Goal: Feedback & Contribution: Submit feedback/report problem

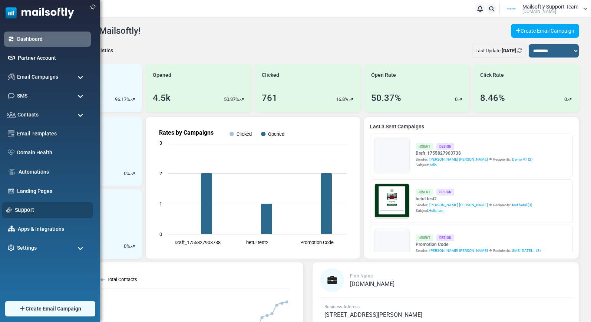
click at [20, 207] on link "Support" at bounding box center [52, 210] width 74 height 8
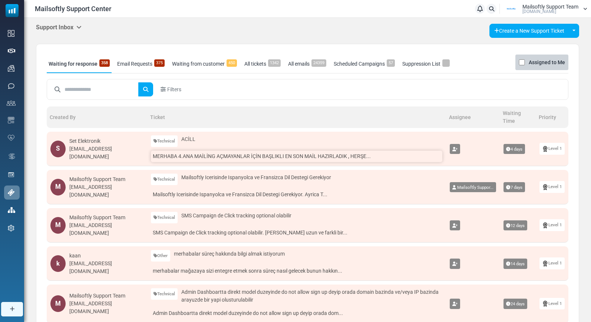
click at [216, 154] on link "MERHABA 4.ANA MAİLİNG AÇMAYANLAR İÇİN BAŞLIKLI EN SON MAİL HAZIRLADIK , HERŞE..." at bounding box center [297, 157] width 292 height 12
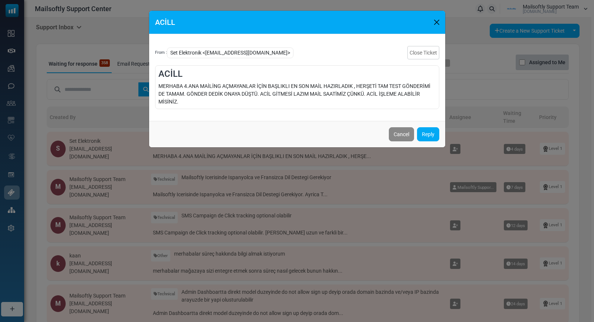
click at [426, 131] on link "Reply" at bounding box center [428, 134] width 22 height 14
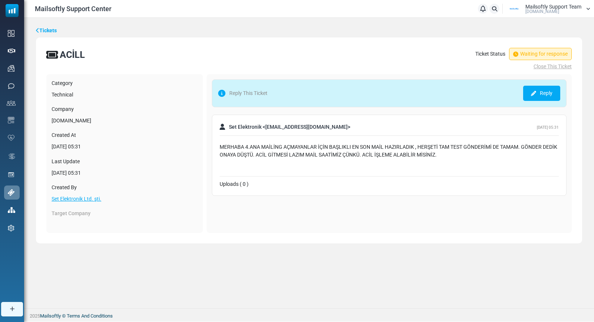
click at [530, 96] on link "Reply" at bounding box center [541, 93] width 37 height 15
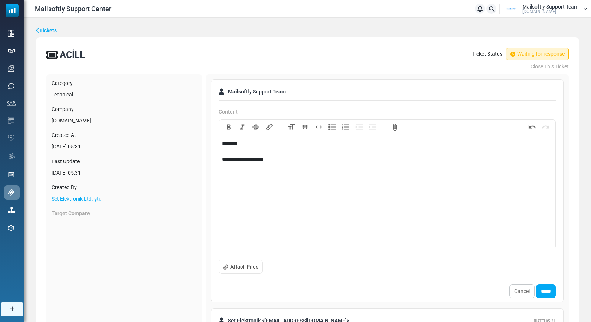
type trix-editor "**********"
click at [514, 295] on link "Cancel" at bounding box center [522, 291] width 25 height 14
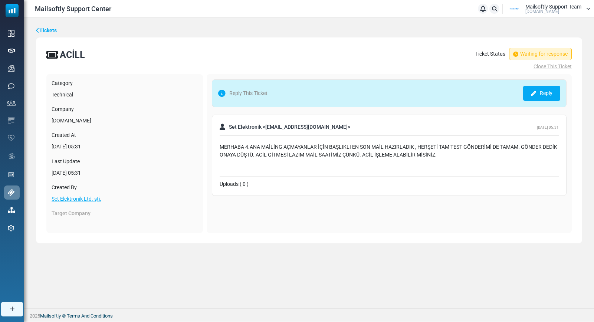
click at [561, 65] on link "Close This Ticket" at bounding box center [523, 67] width 96 height 8
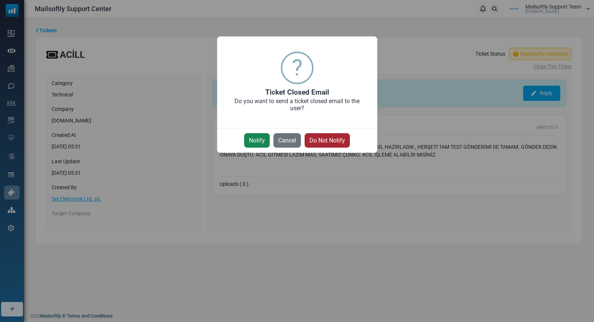
click at [340, 142] on button "Do Not Notify" at bounding box center [327, 140] width 45 height 14
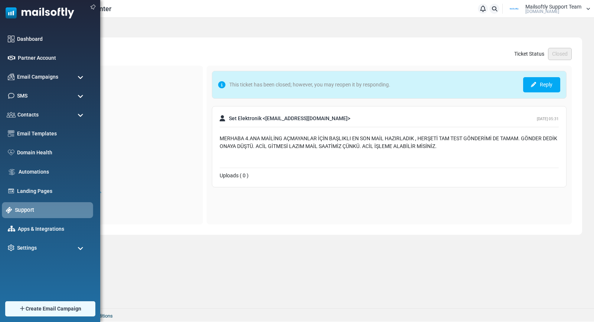
click at [24, 208] on link "Support" at bounding box center [52, 210] width 74 height 8
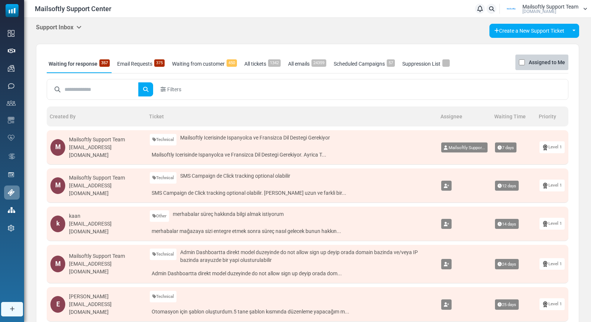
click at [82, 27] on icon at bounding box center [78, 27] width 5 height 6
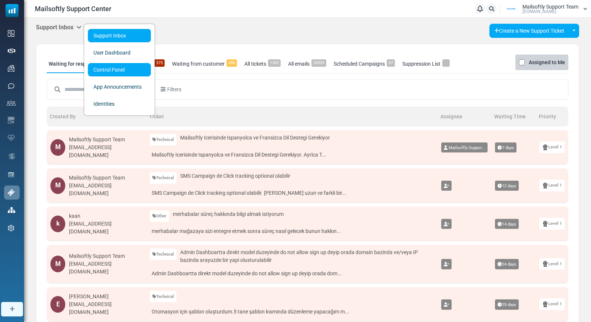
click at [104, 67] on link "Control Panel" at bounding box center [119, 69] width 63 height 13
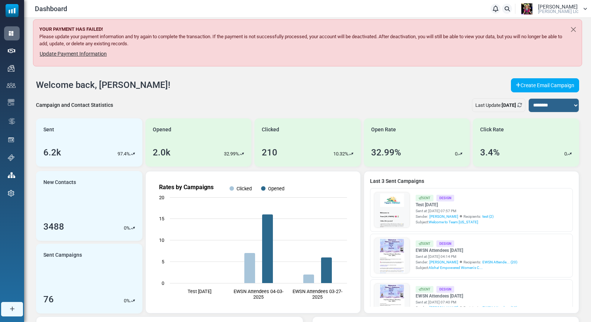
click at [573, 15] on div "Dashboard Notifications Leigh Kadooka Leigh Kadooka Llc Profile & Preferences A…" at bounding box center [307, 8] width 567 height 17
click at [565, 10] on span "Leigh Kadooka Llc" at bounding box center [558, 11] width 40 height 4
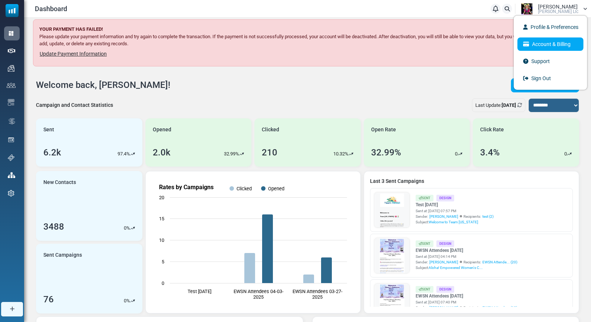
click at [545, 46] on link "Account & Billing" at bounding box center [551, 43] width 66 height 13
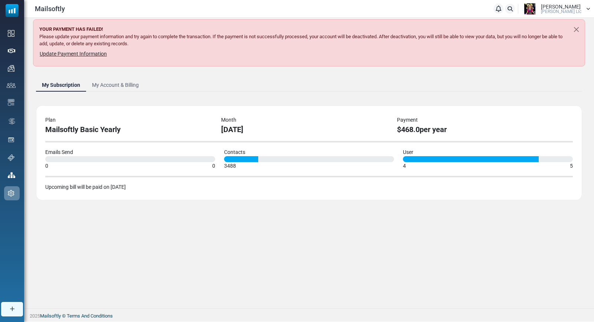
click at [119, 86] on link "My Account & Billing" at bounding box center [115, 84] width 59 height 13
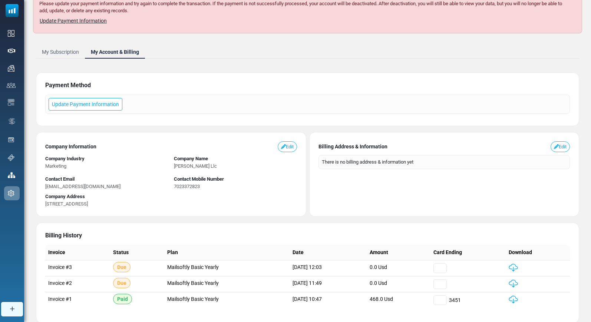
scroll to position [33, 0]
click at [72, 53] on link "My Subscription" at bounding box center [60, 51] width 49 height 13
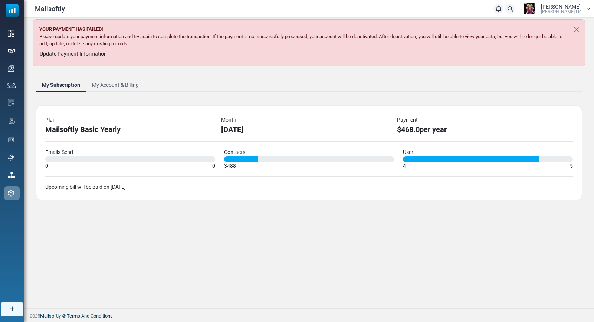
click at [561, 12] on span "[PERSON_NAME] Llc" at bounding box center [561, 11] width 40 height 4
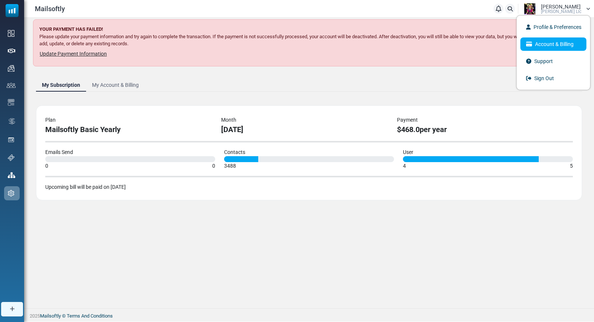
click at [545, 45] on link "Account & Billing" at bounding box center [554, 43] width 66 height 13
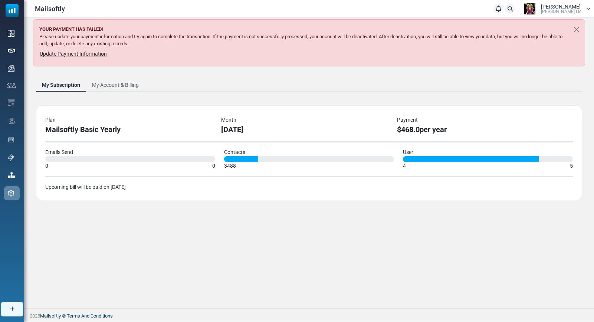
click at [133, 86] on link "My Account & Billing" at bounding box center [115, 84] width 59 height 13
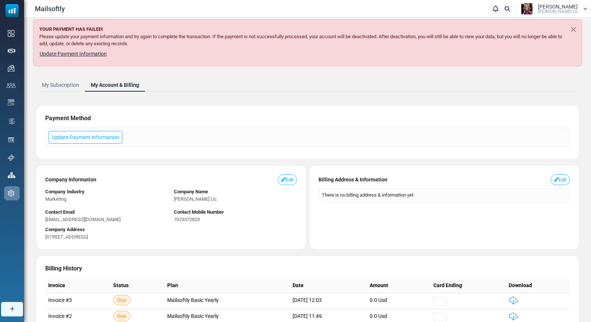
click at [75, 55] on link "Update Payment Information" at bounding box center [73, 54] width 68 height 10
click at [101, 135] on link "Update Payment Information" at bounding box center [86, 137] width 74 height 13
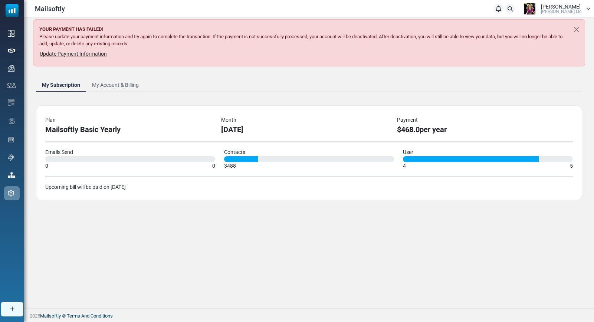
click at [124, 86] on link "My Account & Billing" at bounding box center [115, 84] width 59 height 13
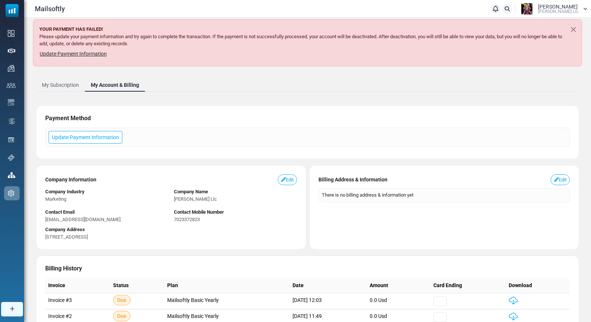
click at [564, 8] on span "Leigh Kadooka" at bounding box center [558, 6] width 40 height 5
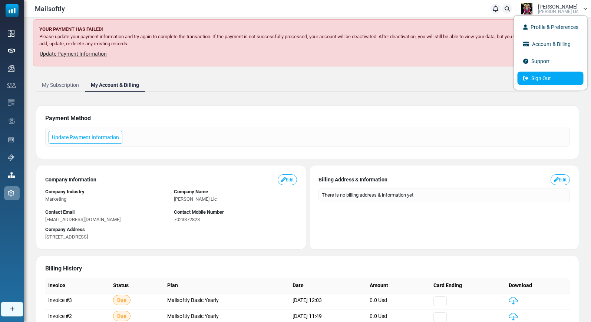
click at [536, 75] on link "Sign Out" at bounding box center [551, 78] width 66 height 13
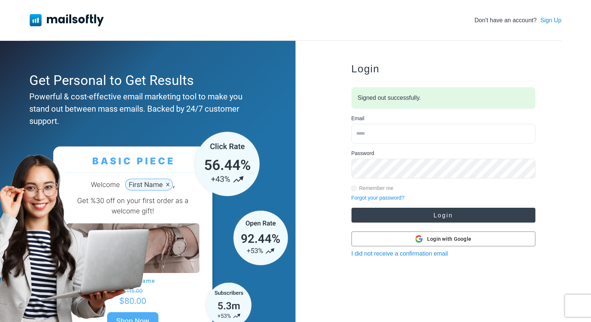
type input "**********"
click at [409, 218] on button "Login" at bounding box center [444, 215] width 184 height 15
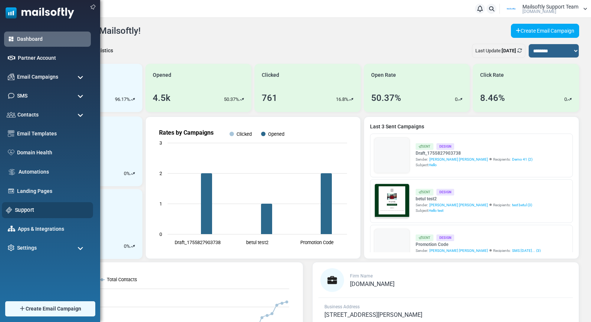
click at [28, 210] on link "Support" at bounding box center [52, 210] width 74 height 8
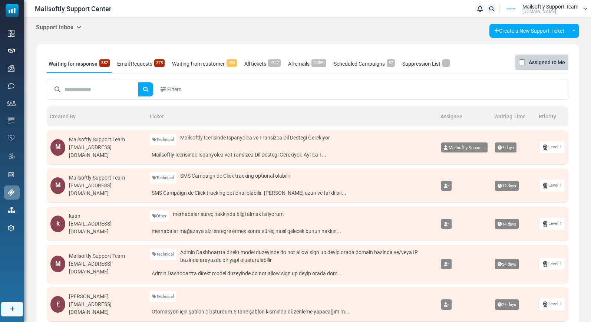
click at [81, 27] on icon at bounding box center [78, 27] width 5 height 6
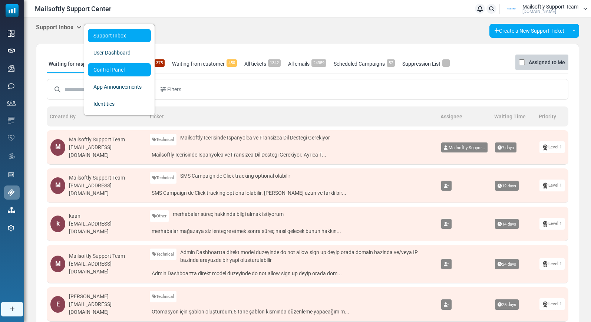
click at [115, 72] on link "Control Panel" at bounding box center [119, 69] width 63 height 13
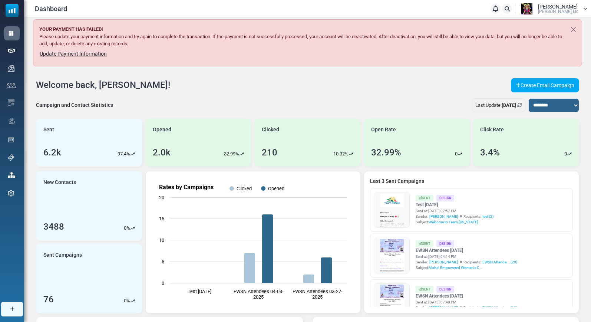
click at [558, 11] on span "[PERSON_NAME] Llc" at bounding box center [558, 11] width 40 height 4
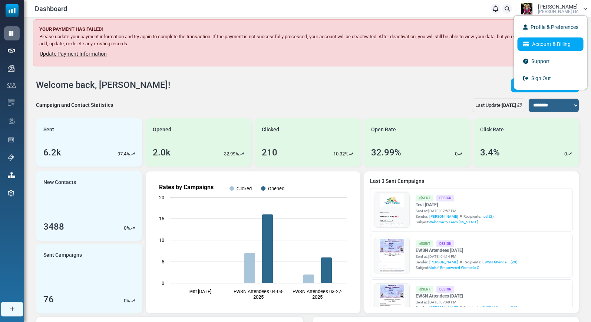
click at [549, 42] on link "Account & Billing" at bounding box center [551, 43] width 66 height 13
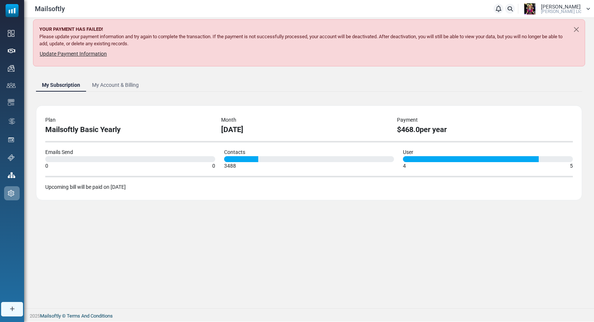
click at [124, 85] on link "My Account & Billing" at bounding box center [115, 84] width 59 height 13
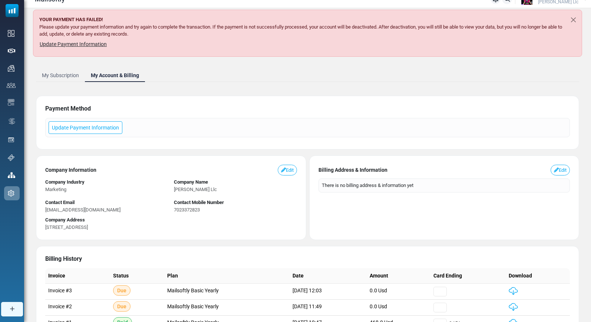
scroll to position [8, 0]
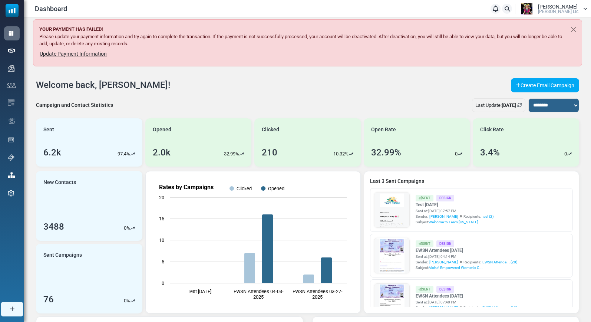
click at [557, 11] on span "[PERSON_NAME] Llc" at bounding box center [558, 11] width 40 height 4
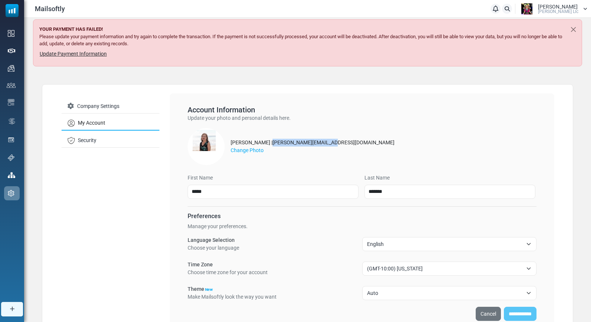
drag, startPoint x: 332, startPoint y: 141, endPoint x: 268, endPoint y: 144, distance: 63.5
click at [268, 144] on div "Leigh Kadooka | leigh@leighkadooka.com Change Photo" at bounding box center [362, 148] width 349 height 40
copy div "leigh@leighkadooka.com"
click at [541, 7] on div "Leigh Kadooka Leigh Kadooka Llc" at bounding box center [553, 8] width 70 height 11
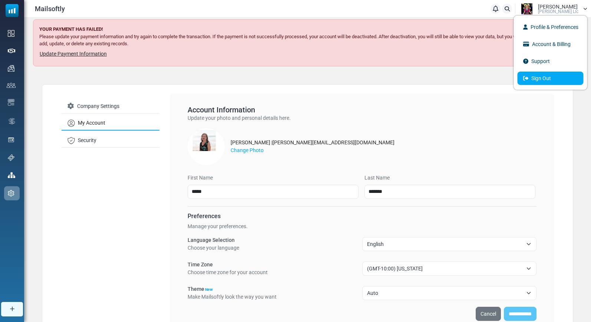
click at [539, 75] on link "Sign Out" at bounding box center [551, 78] width 66 height 13
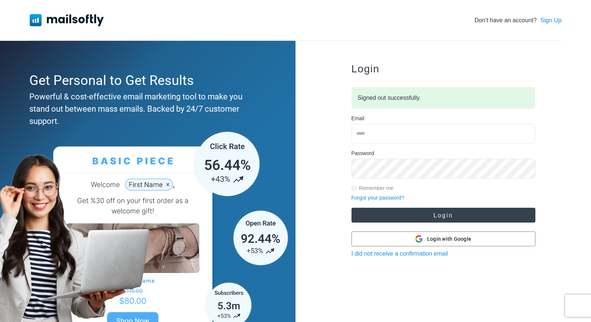
type input "**********"
click at [414, 216] on button "Login" at bounding box center [444, 215] width 184 height 15
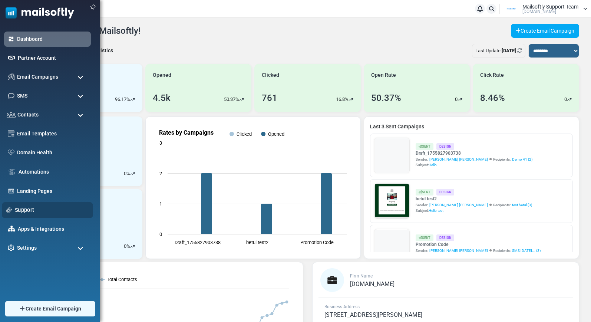
click at [24, 209] on link "Support" at bounding box center [52, 210] width 74 height 8
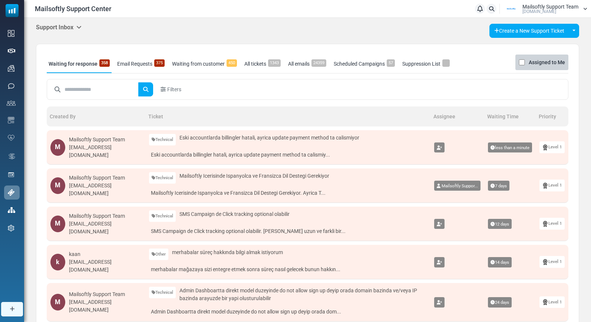
click at [82, 26] on icon at bounding box center [78, 27] width 5 height 6
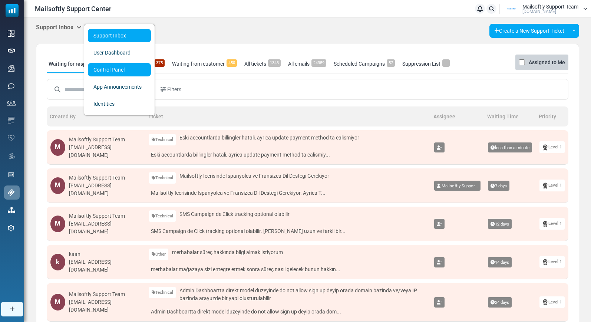
click at [101, 69] on link "Control Panel" at bounding box center [119, 69] width 63 height 13
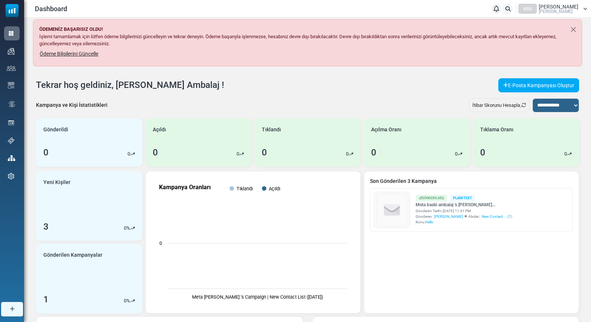
click at [543, 4] on span "Meta Baski Ambalaj" at bounding box center [559, 6] width 40 height 5
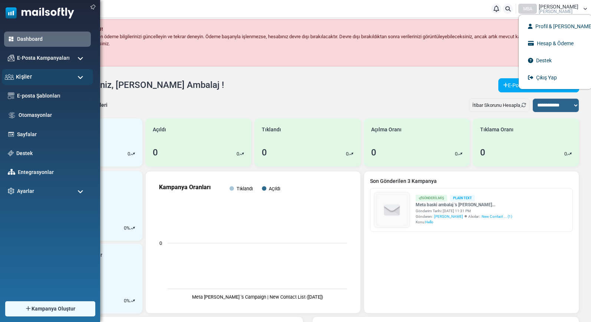
click at [26, 78] on span "Kişiler" at bounding box center [24, 77] width 16 height 8
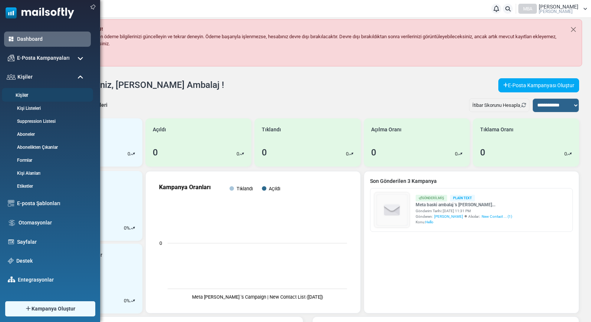
click at [25, 96] on link "Kişiler" at bounding box center [46, 95] width 89 height 7
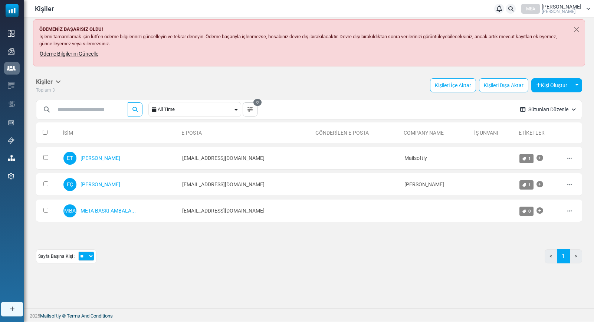
click at [552, 9] on span "[PERSON_NAME]" at bounding box center [559, 11] width 34 height 4
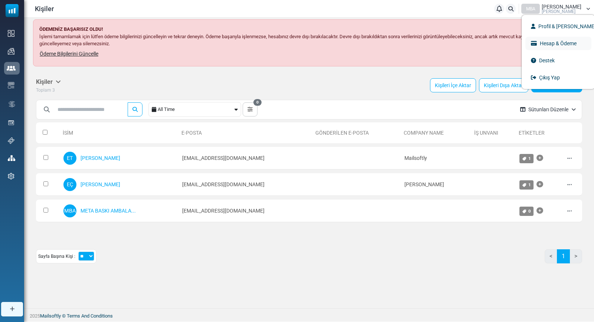
click at [545, 47] on link "Hesap & Ödeme" at bounding box center [558, 43] width 66 height 13
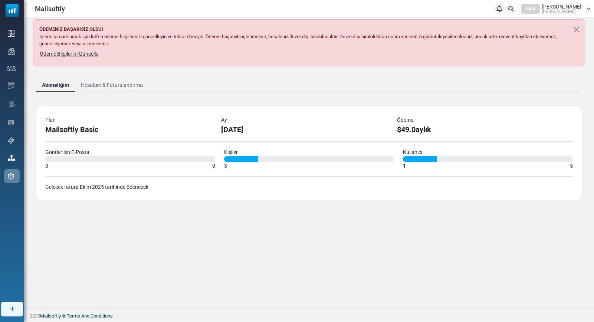
click at [98, 86] on link "Hesabım & Faturalandırma" at bounding box center [112, 84] width 74 height 13
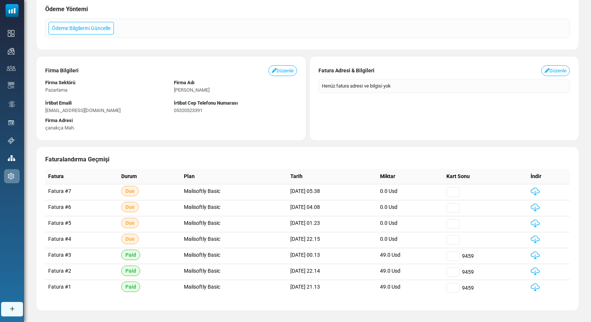
scroll to position [112, 0]
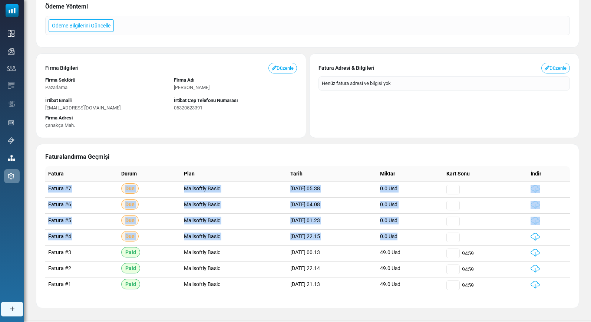
drag, startPoint x: 467, startPoint y: 237, endPoint x: 46, endPoint y: 185, distance: 423.6
click at [46, 185] on tbody "Fatura #7 Due Mailsoftly Basic [DATE] 05.38 0.0 Usd Fatura #6 Due Mailsoftly Ba…" at bounding box center [307, 238] width 525 height 112
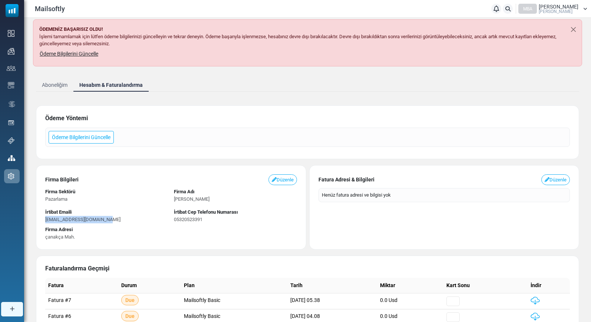
drag, startPoint x: 109, startPoint y: 218, endPoint x: 42, endPoint y: 217, distance: 67.2
click at [42, 217] on div "İrtibat Emaili info@metaserigrafi.com.tr" at bounding box center [106, 216] width 129 height 14
copy span "info@metaserigrafi.com.tr"
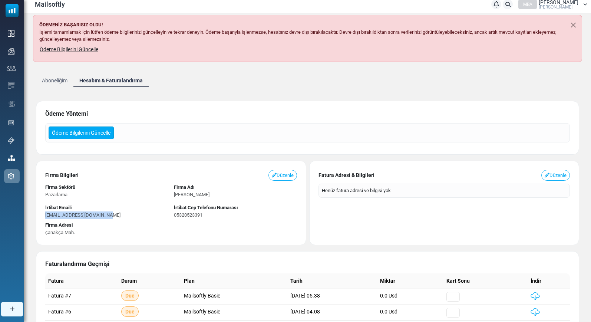
click at [102, 134] on link "Ödeme Bilgilerini Güncelle" at bounding box center [81, 133] width 65 height 13
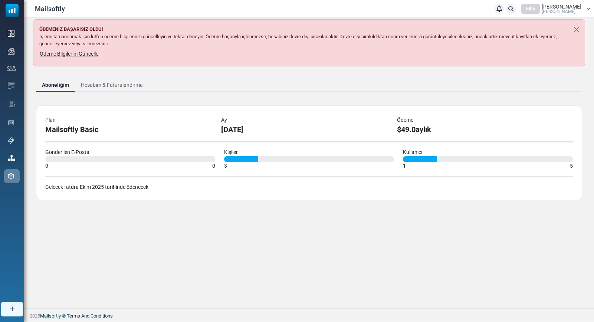
click at [545, 4] on span "[PERSON_NAME]" at bounding box center [562, 6] width 40 height 5
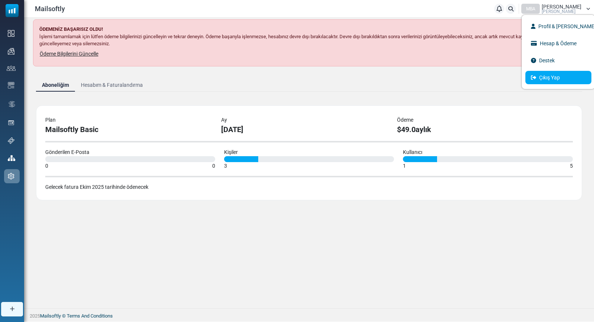
click at [538, 80] on link "Çıkış Yap" at bounding box center [558, 77] width 66 height 13
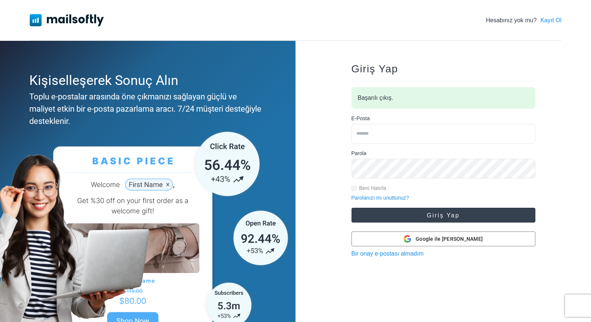
type input "**********"
click at [408, 216] on button "Giriş Yap" at bounding box center [444, 215] width 184 height 15
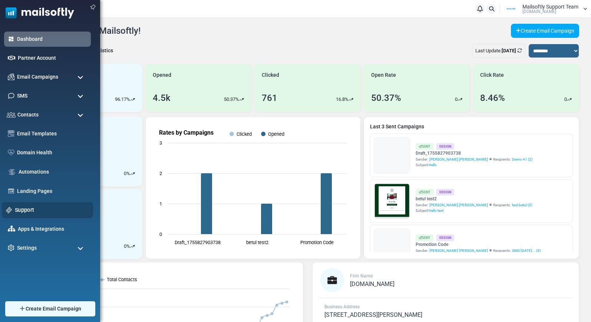
click at [30, 212] on link "Support" at bounding box center [52, 210] width 74 height 8
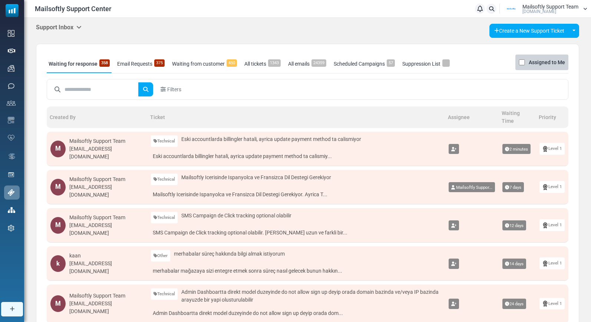
click at [82, 28] on icon at bounding box center [78, 27] width 5 height 6
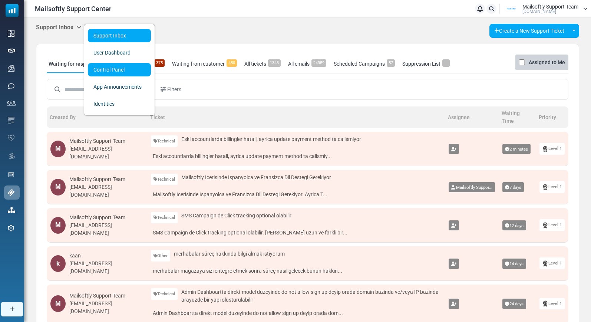
click at [100, 68] on link "Control Panel" at bounding box center [119, 69] width 63 height 13
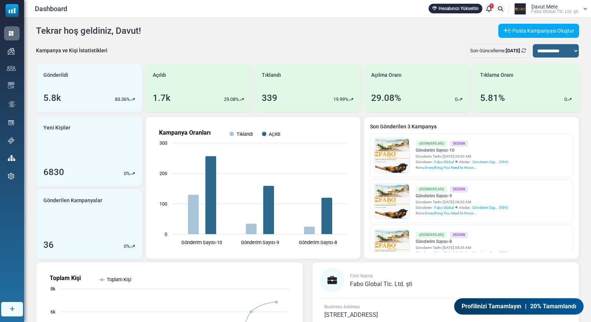
click at [546, 7] on span "Davut Mete" at bounding box center [545, 6] width 26 height 5
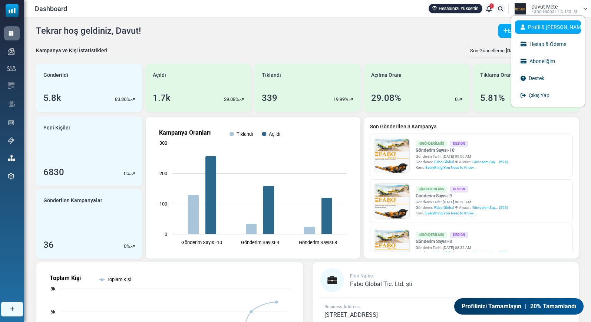
click at [547, 24] on link "Profil & [PERSON_NAME]" at bounding box center [548, 26] width 66 height 13
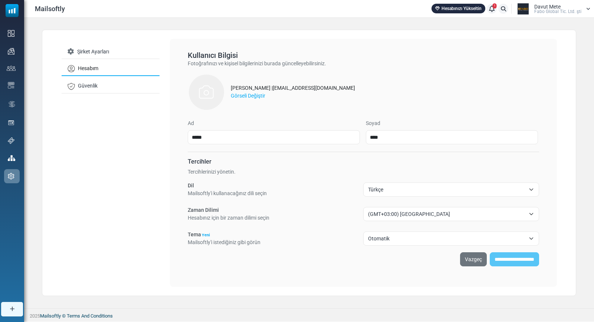
click at [542, 2] on div "Mailsoftly Hesabınızı Yükseltin 1 Bildirimler Davut [PERSON_NAME] Global Ti̇c. …" at bounding box center [309, 8] width 570 height 17
click at [541, 12] on span "Fabo Global Ti̇c. Ltd. şti̇" at bounding box center [557, 11] width 47 height 4
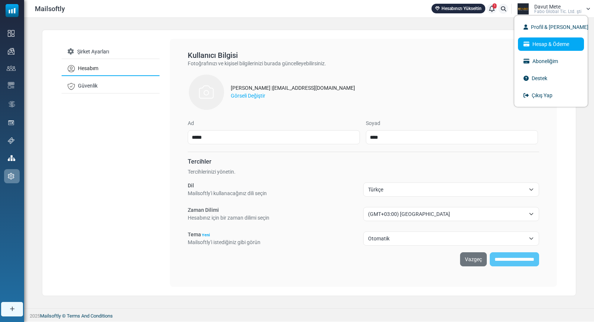
click at [541, 50] on link "Hesap & Ödeme" at bounding box center [551, 43] width 66 height 13
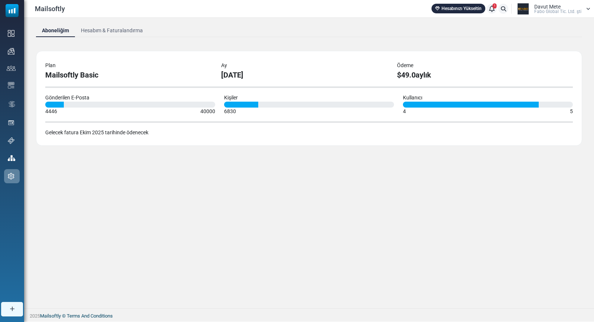
click at [122, 31] on link "Hesabım & Faturalandırma" at bounding box center [112, 30] width 74 height 13
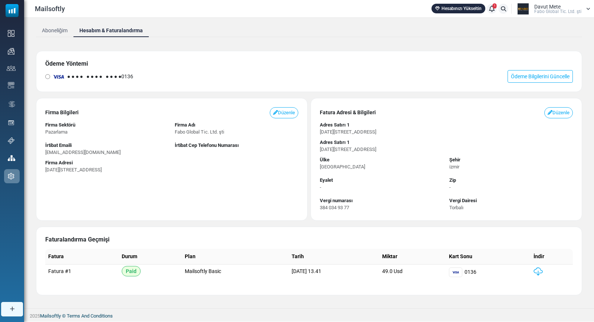
click at [57, 31] on link "Aboneliğim" at bounding box center [54, 30] width 37 height 13
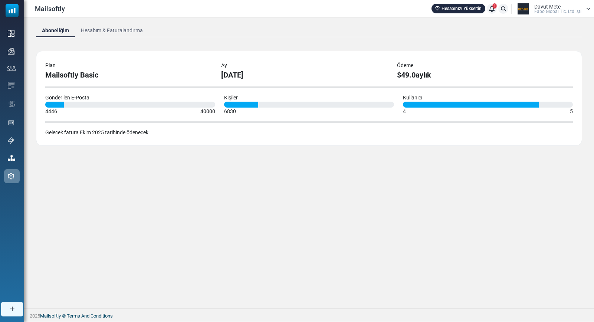
click at [107, 27] on link "Hesabım & Faturalandırma" at bounding box center [112, 30] width 74 height 13
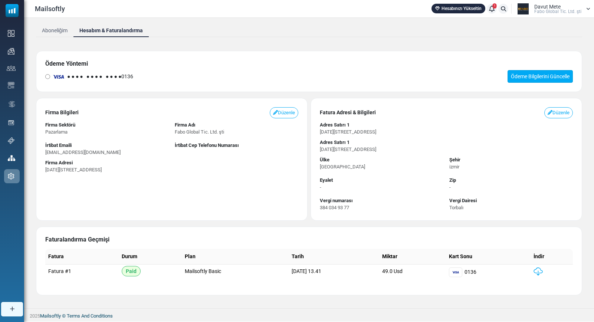
click at [542, 80] on link "Ödeme Bilgilerini Güncelle" at bounding box center [540, 76] width 65 height 13
click at [522, 77] on link "Ödeme Bilgilerini Güncelle" at bounding box center [540, 76] width 65 height 13
click at [555, 10] on span "Fabo Global Ti̇c. Ltd. şti̇" at bounding box center [557, 11] width 47 height 4
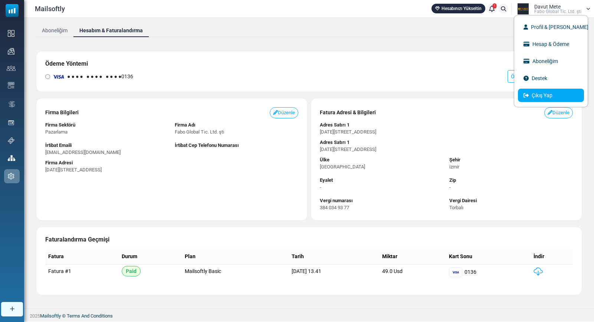
click at [539, 96] on link "Çıkış Yap" at bounding box center [551, 95] width 66 height 13
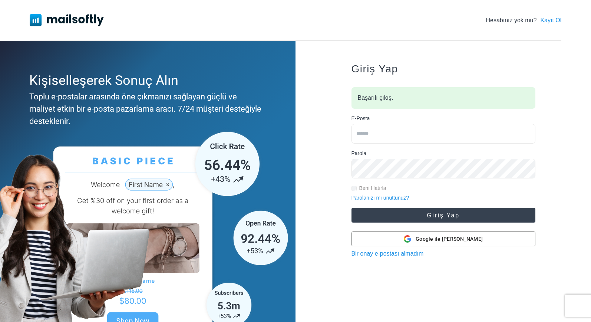
type input "**********"
click at [457, 212] on button "Giriş Yap" at bounding box center [444, 215] width 184 height 15
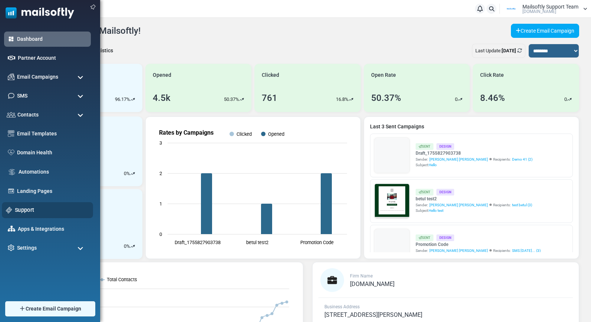
click at [20, 212] on link "Support" at bounding box center [52, 210] width 74 height 8
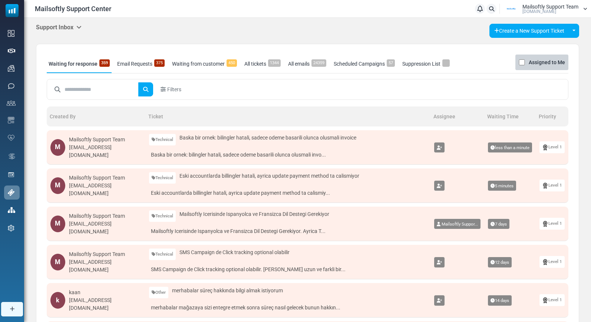
click at [82, 27] on icon at bounding box center [78, 27] width 5 height 6
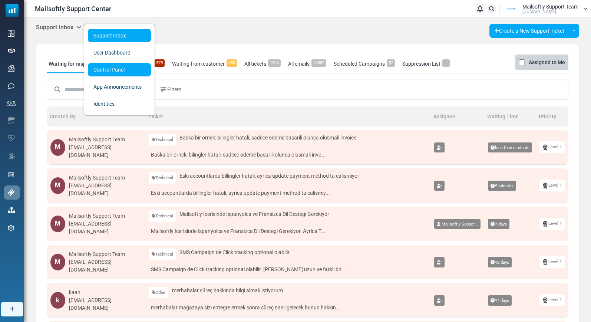
click at [104, 67] on link "Control Panel" at bounding box center [119, 69] width 63 height 13
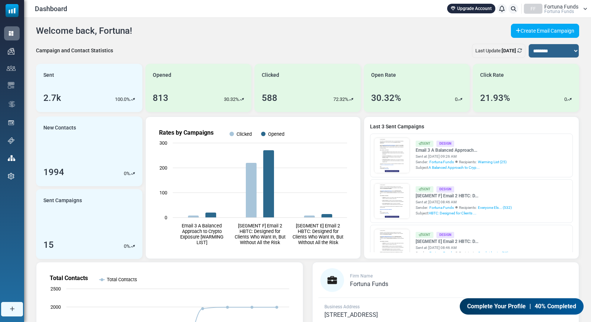
click at [565, 9] on span "Fortuna Funds" at bounding box center [560, 11] width 30 height 4
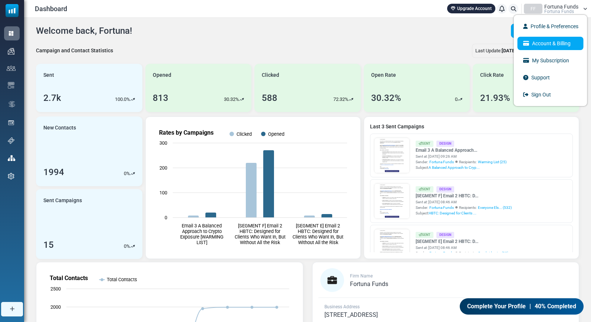
click at [548, 44] on link "Account & Billing" at bounding box center [551, 43] width 66 height 13
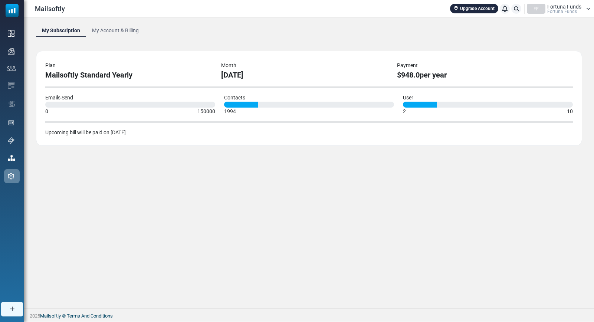
click at [131, 32] on link "My Account & Billing" at bounding box center [115, 30] width 59 height 13
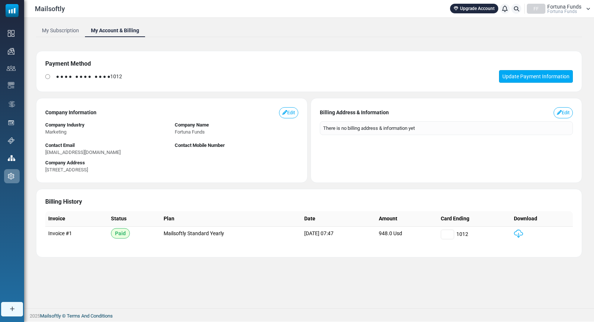
click at [508, 81] on link "Update Payment Information" at bounding box center [536, 76] width 74 height 13
click at [555, 8] on span "Fortuna Funds" at bounding box center [564, 6] width 34 height 5
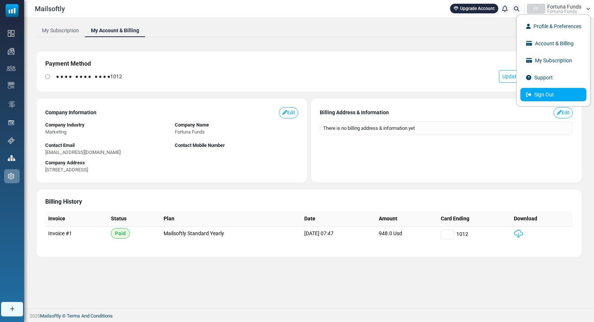
click at [556, 91] on link "Sign Out" at bounding box center [554, 94] width 66 height 13
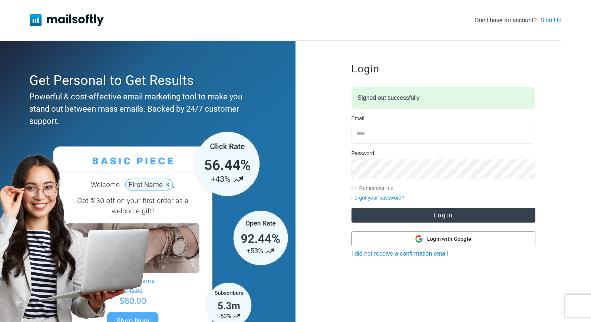
type input "**********"
click at [409, 218] on button "Login" at bounding box center [444, 215] width 184 height 15
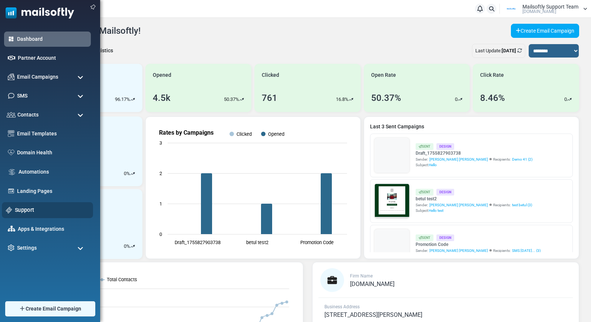
click at [27, 211] on link "Support" at bounding box center [52, 210] width 74 height 8
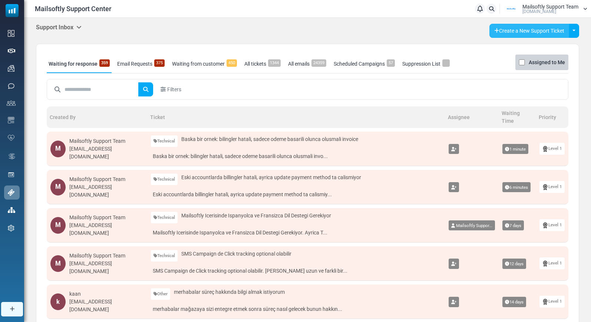
click at [515, 33] on link "Create a New Support Ticket" at bounding box center [530, 31] width 80 height 14
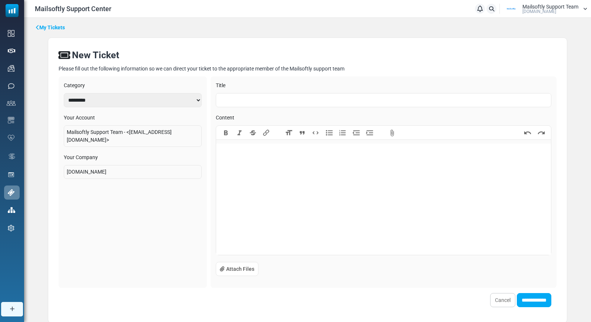
click at [276, 105] on input "text" at bounding box center [384, 100] width 336 height 14
click at [277, 99] on input "**********" at bounding box center [384, 100] width 336 height 14
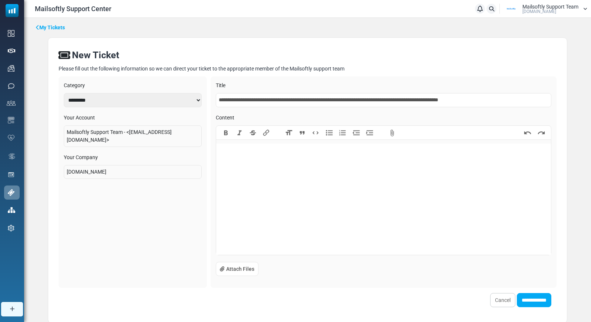
type input "**********"
click at [259, 156] on trix-editor at bounding box center [383, 199] width 335 height 111
paste trix-editor "**********"
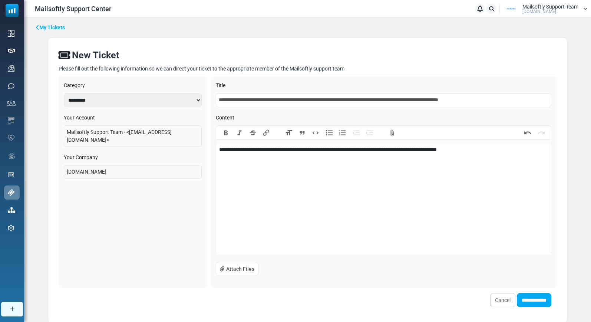
type trix-editor "**********"
click at [253, 100] on input "**********" at bounding box center [384, 100] width 336 height 14
click at [254, 100] on input "**********" at bounding box center [384, 100] width 336 height 14
click at [298, 101] on input "**********" at bounding box center [384, 100] width 336 height 14
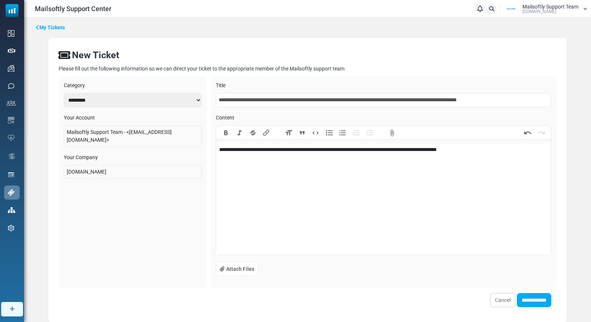
type input "**********"
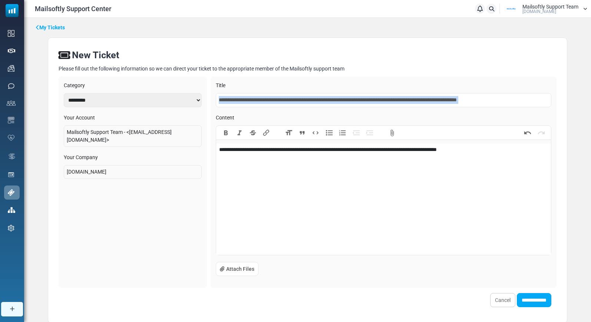
drag, startPoint x: 522, startPoint y: 107, endPoint x: 338, endPoint y: 82, distance: 185.4
click at [338, 82] on div "**********" at bounding box center [384, 181] width 346 height 211
copy div
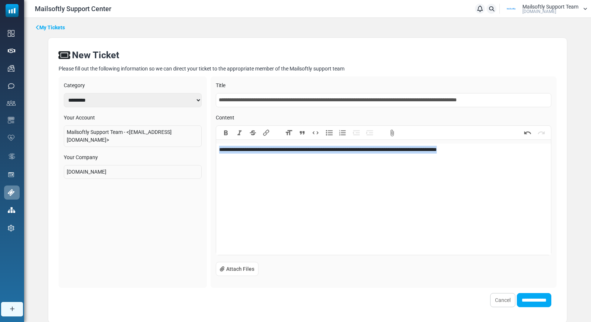
drag, startPoint x: 489, startPoint y: 151, endPoint x: 175, endPoint y: 145, distance: 313.2
click at [175, 145] on div "**********" at bounding box center [308, 181] width 498 height 211
paste trix-editor
click at [335, 102] on input "**********" at bounding box center [384, 100] width 336 height 14
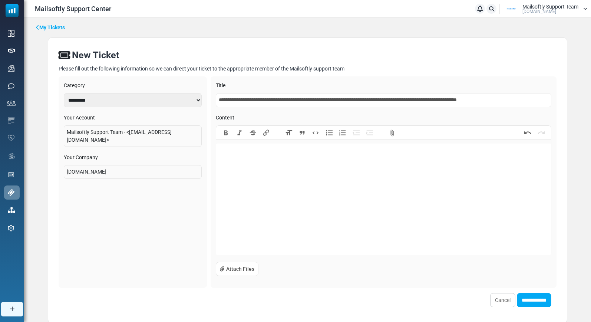
click at [335, 102] on input "**********" at bounding box center [384, 100] width 336 height 14
click at [286, 155] on trix-editor at bounding box center [383, 199] width 335 height 111
paste trix-editor "**********"
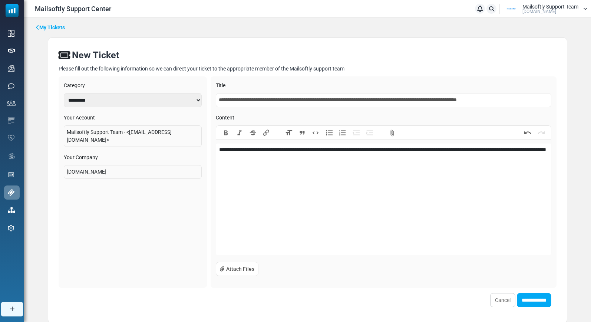
type trix-editor "**********"
click at [524, 299] on input "**********" at bounding box center [534, 300] width 35 height 14
